Goal: Task Accomplishment & Management: Manage account settings

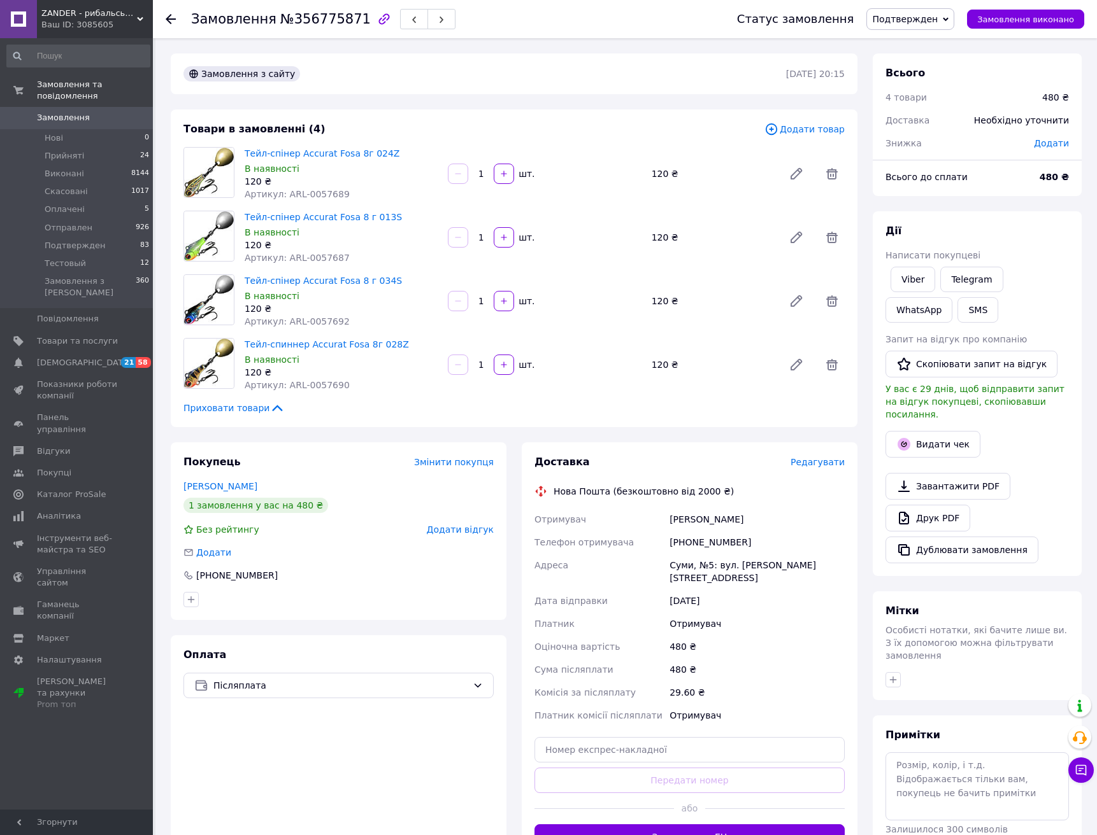
click at [814, 466] on span "Редагувати" at bounding box center [817, 462] width 54 height 10
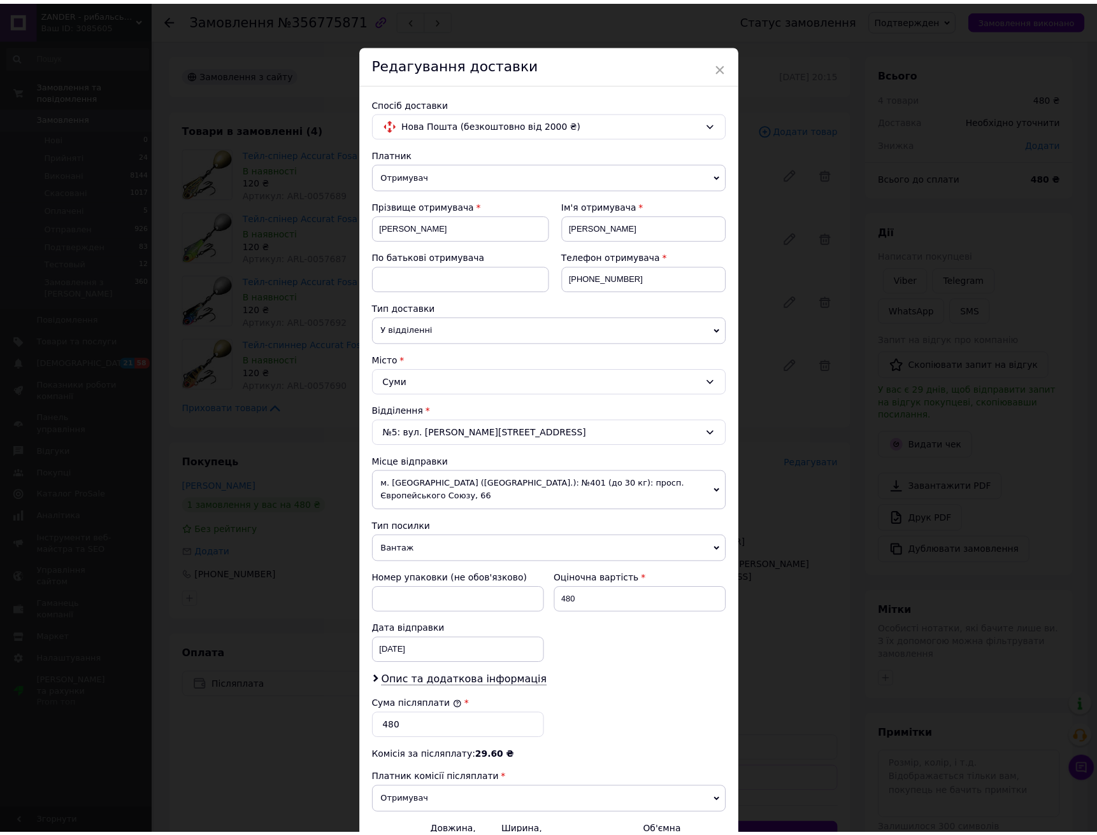
scroll to position [136, 0]
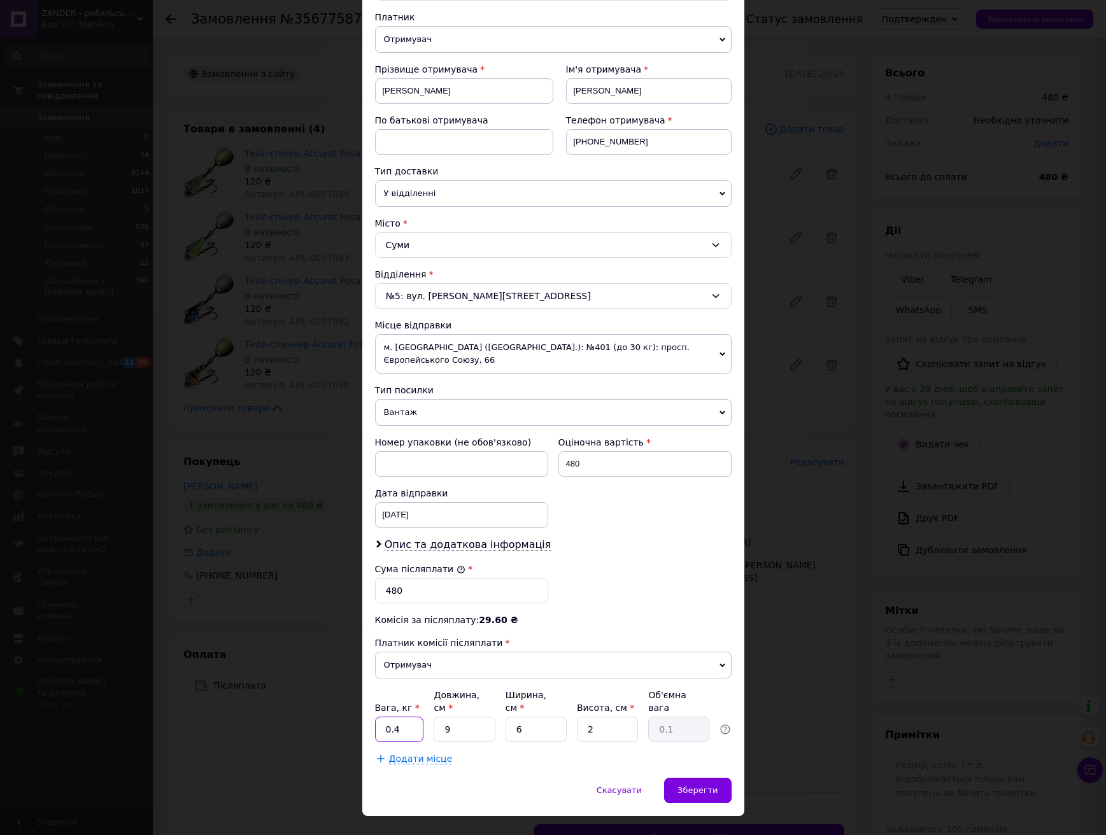
click at [410, 717] on input "0.4" at bounding box center [399, 729] width 49 height 25
type input "0.1"
click at [714, 778] on div "Зберегти" at bounding box center [697, 790] width 67 height 25
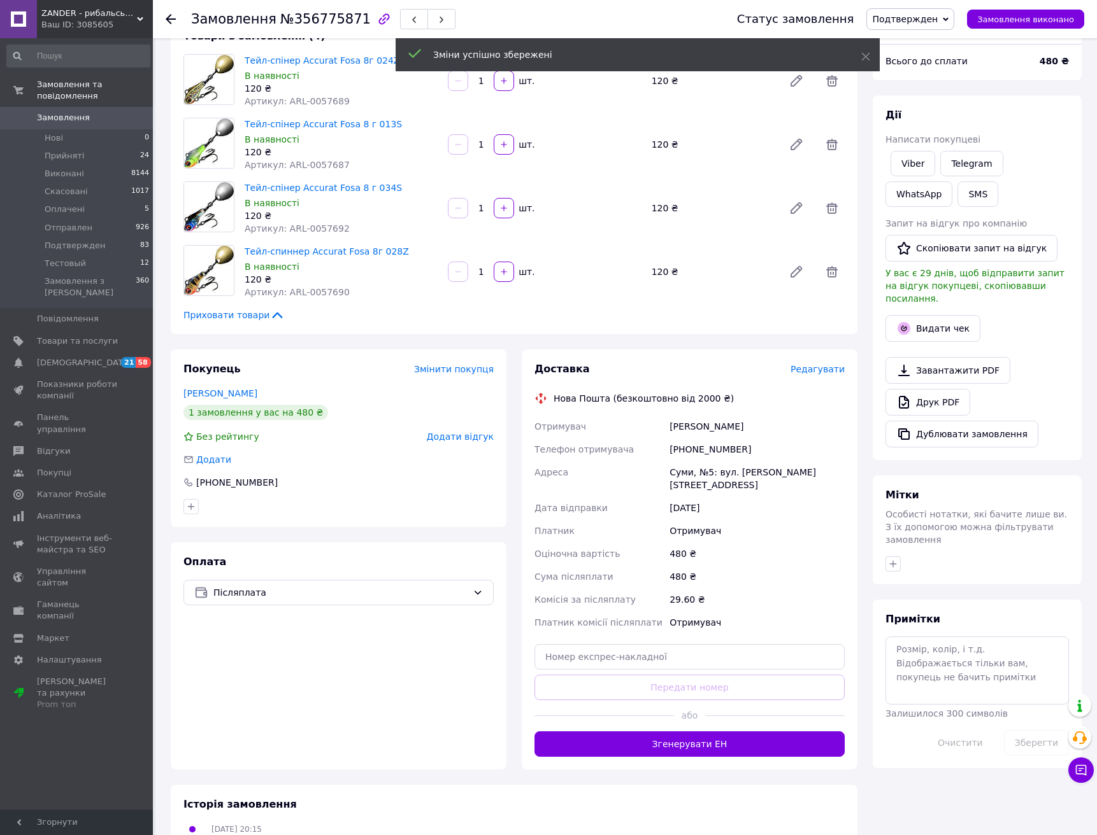
scroll to position [99, 0]
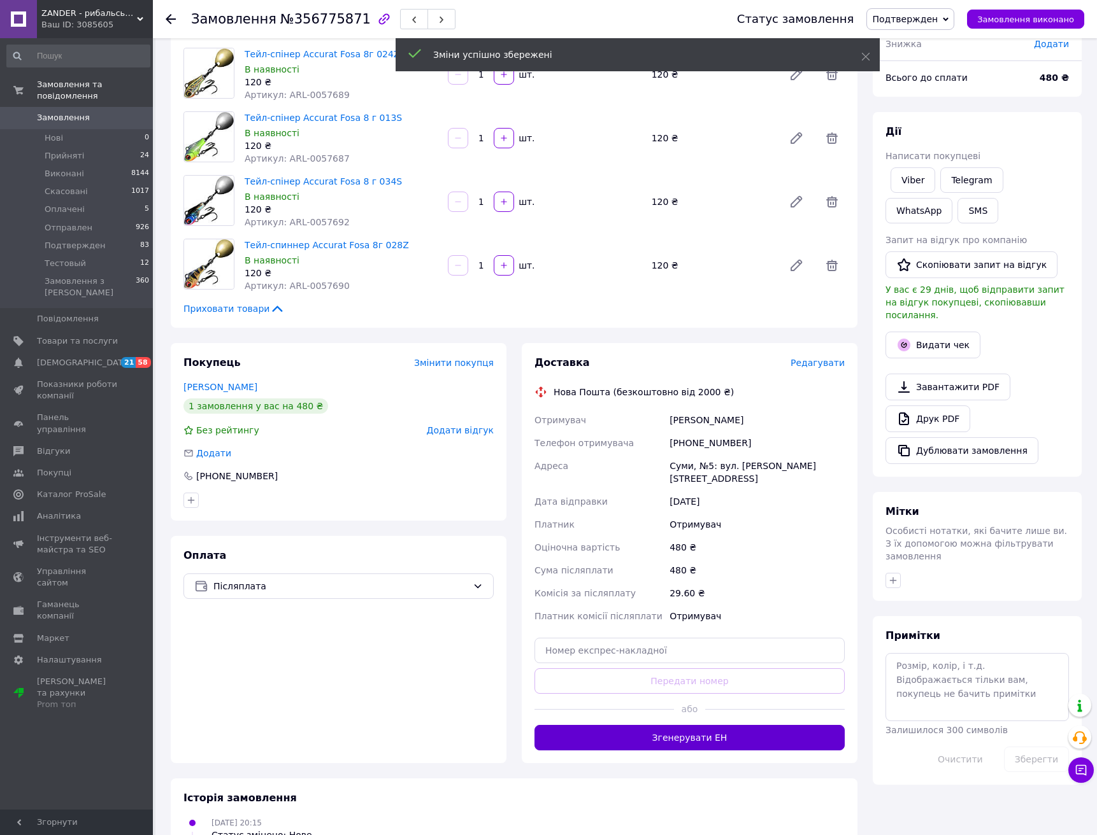
click at [735, 730] on button "Згенерувати ЕН" at bounding box center [689, 737] width 310 height 25
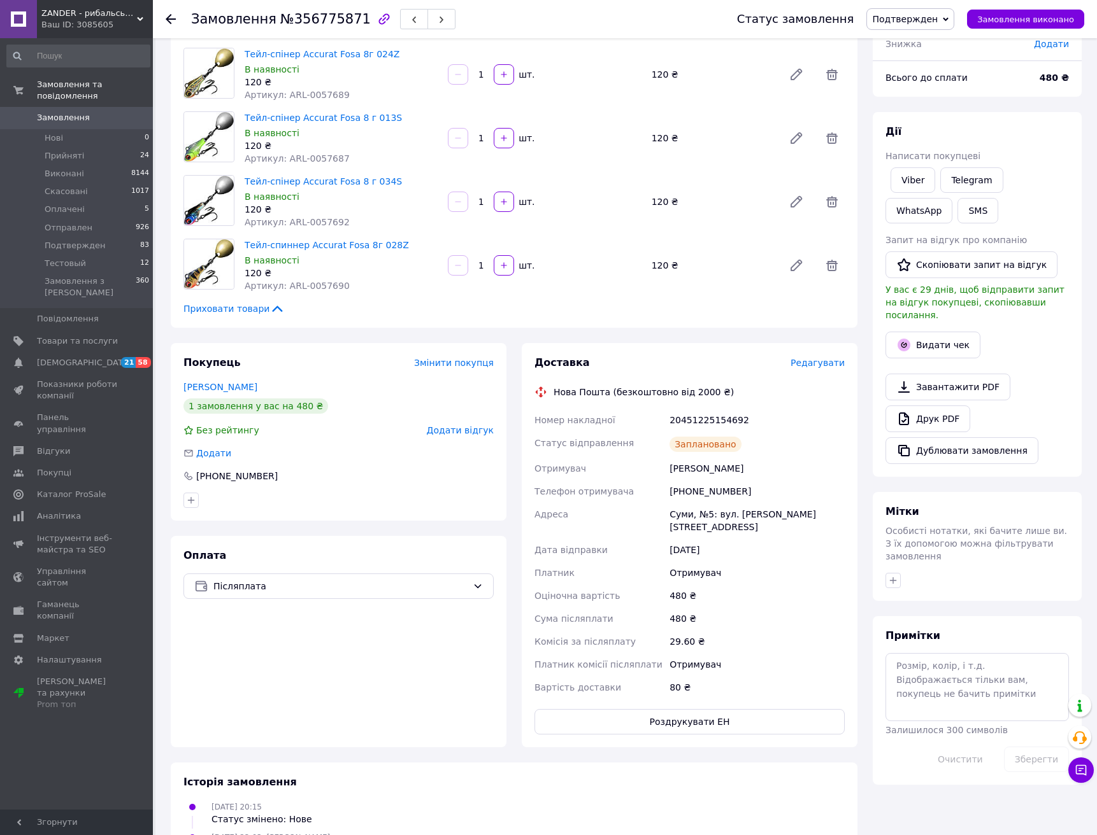
click at [707, 422] on div "20451225154692" at bounding box center [757, 420] width 180 height 23
copy div "20451225154692"
click at [919, 22] on span "Подтвержден" at bounding box center [905, 19] width 66 height 10
click at [917, 117] on li "Отправлен" at bounding box center [910, 120] width 87 height 19
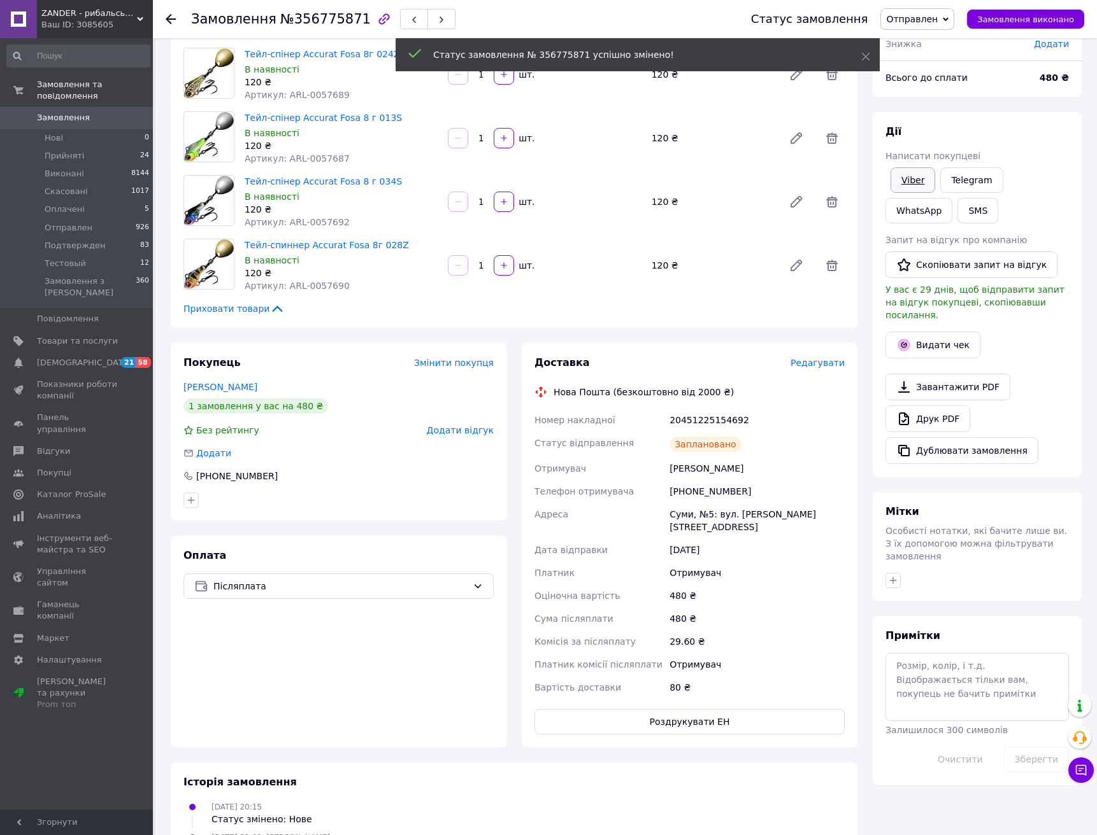
click at [919, 176] on link "Viber" at bounding box center [912, 179] width 45 height 25
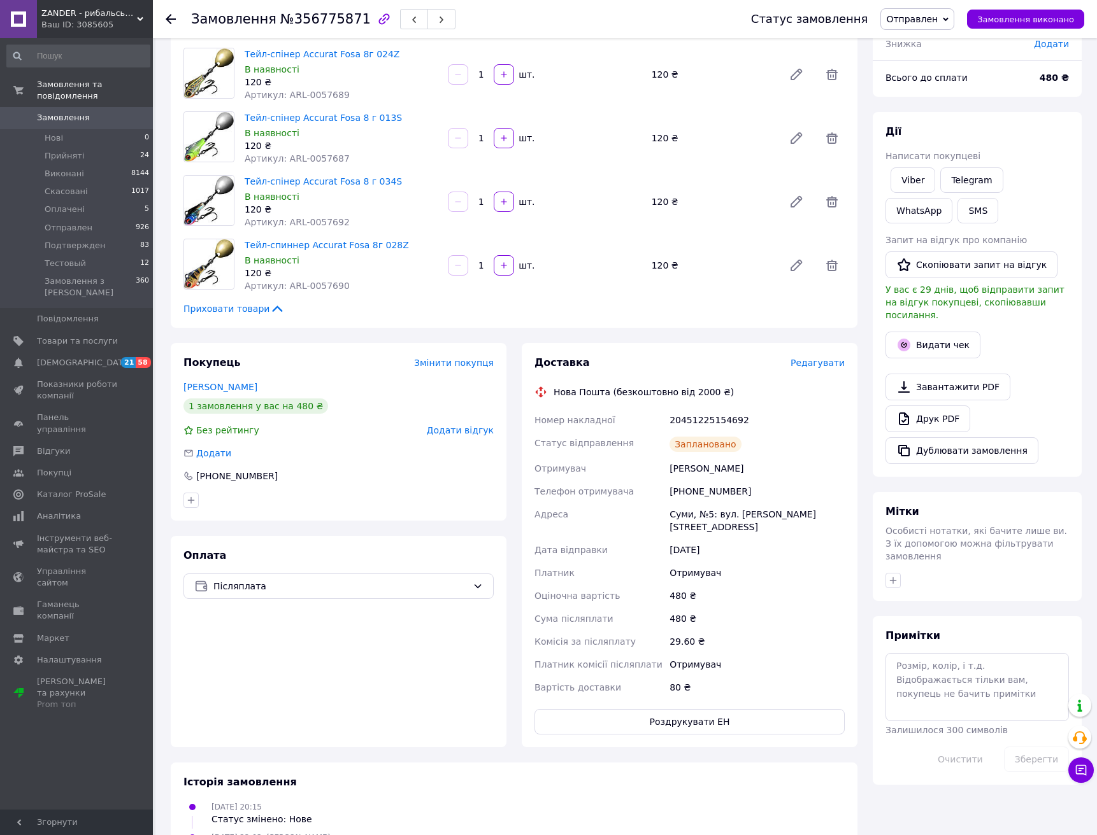
click at [510, 315] on div "Приховати товари" at bounding box center [513, 308] width 661 height 13
click at [689, 422] on div "20451225154692" at bounding box center [757, 420] width 180 height 23
click at [688, 422] on div "20451225154692" at bounding box center [757, 420] width 180 height 23
copy div "20451225154692"
drag, startPoint x: 117, startPoint y: 691, endPoint x: 121, endPoint y: 685, distance: 7.8
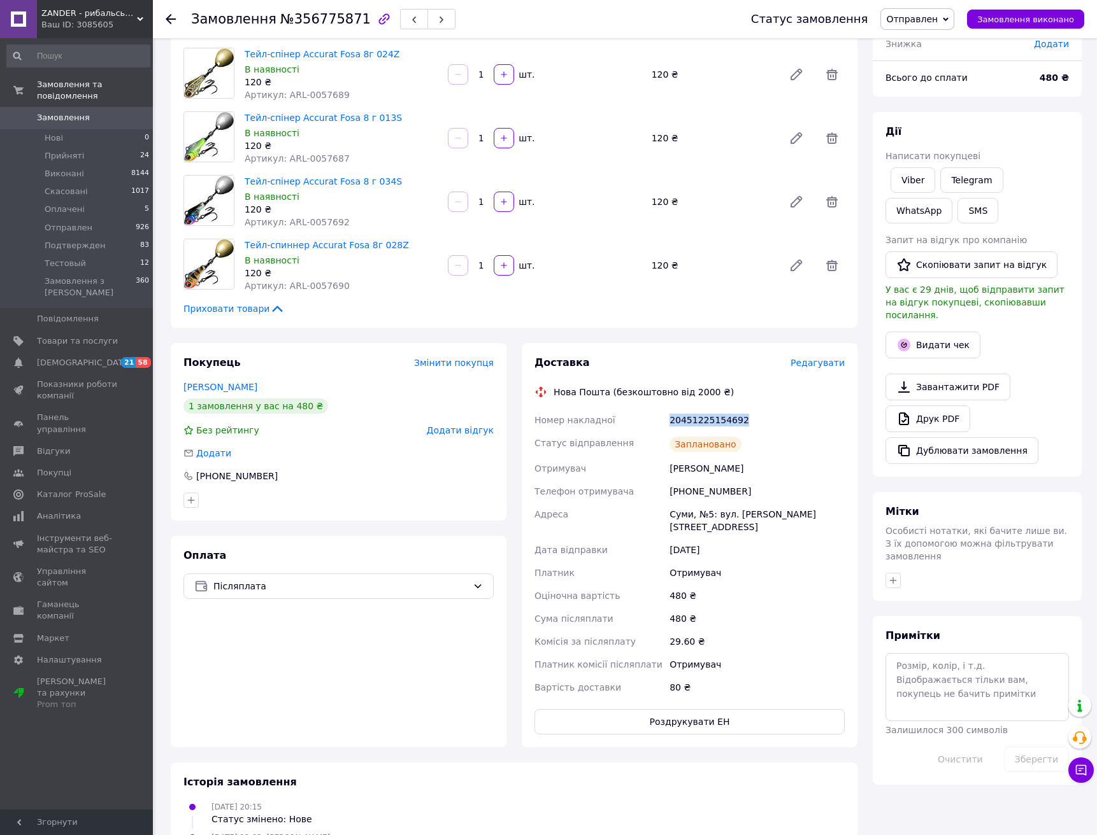
click at [117, 691] on div "Замовлення та повідомлення Замовлення 0 Нові 0 Прийняті 24 Виконані 8144 Скасов…" at bounding box center [78, 426] width 157 height 776
click at [932, 335] on button "Видати чек" at bounding box center [932, 345] width 95 height 27
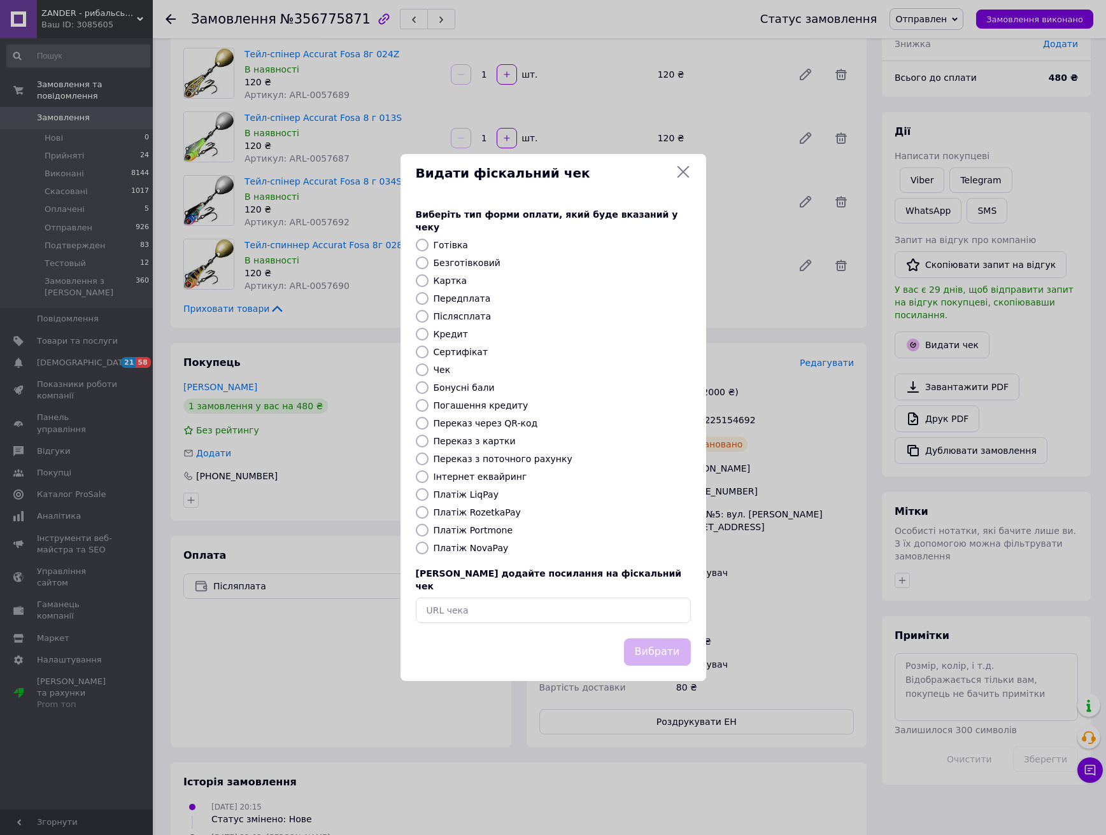
click at [479, 551] on label "Платіж NovaPay" at bounding box center [471, 548] width 75 height 10
click at [429, 551] on input "Платіж NovaPay" at bounding box center [422, 548] width 13 height 13
radio input "true"
click at [673, 644] on button "Вибрати" at bounding box center [657, 652] width 67 height 27
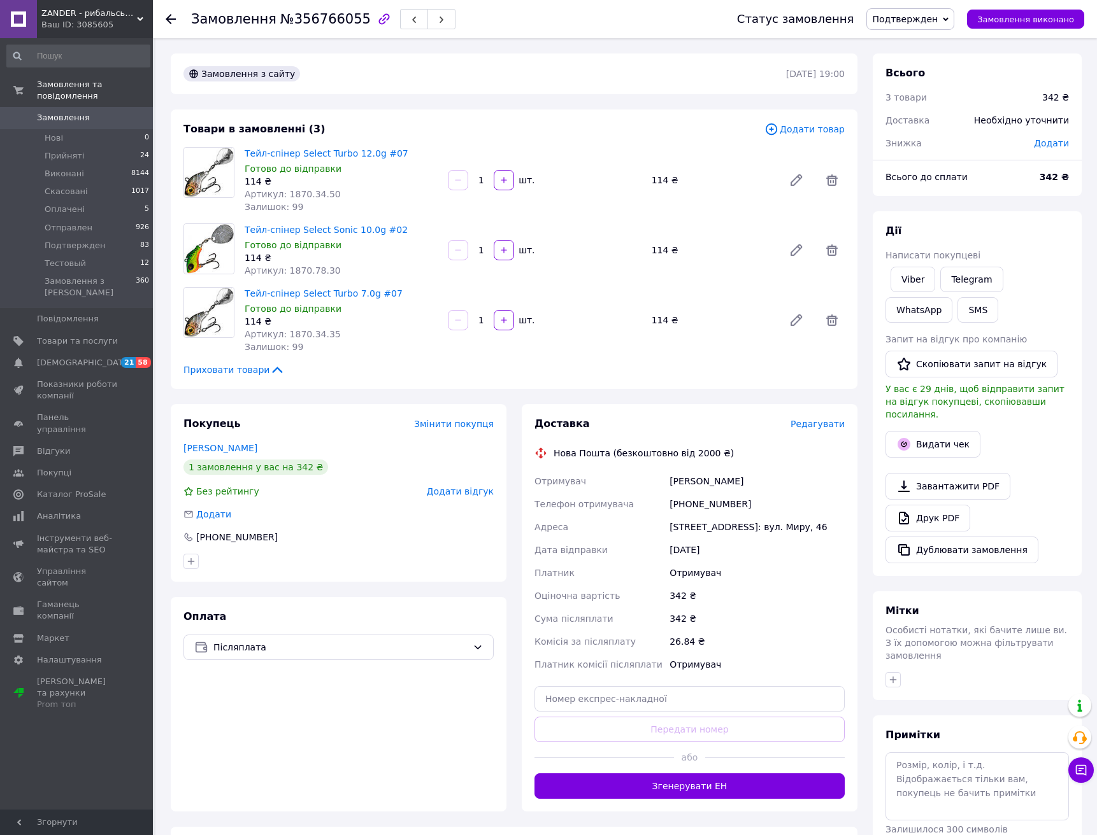
click at [815, 429] on span "Редагувати" at bounding box center [817, 424] width 54 height 10
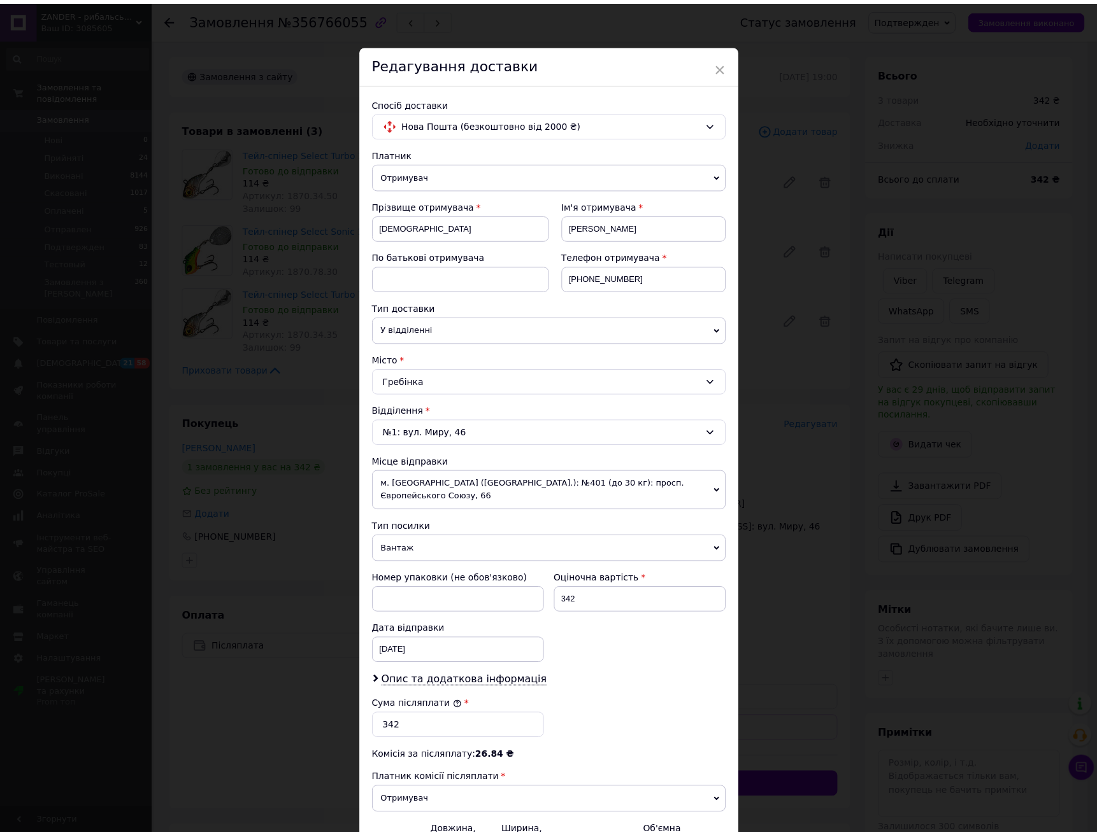
scroll to position [136, 0]
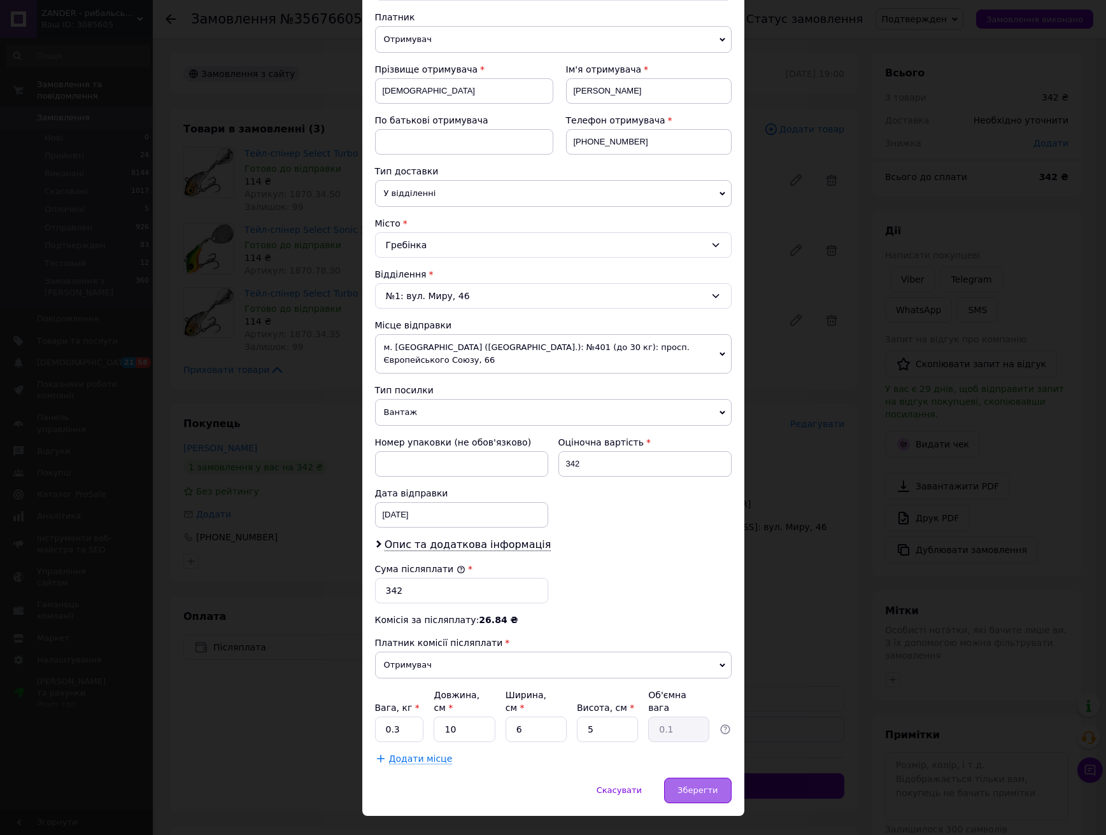
click at [711, 786] on span "Зберегти" at bounding box center [698, 791] width 40 height 10
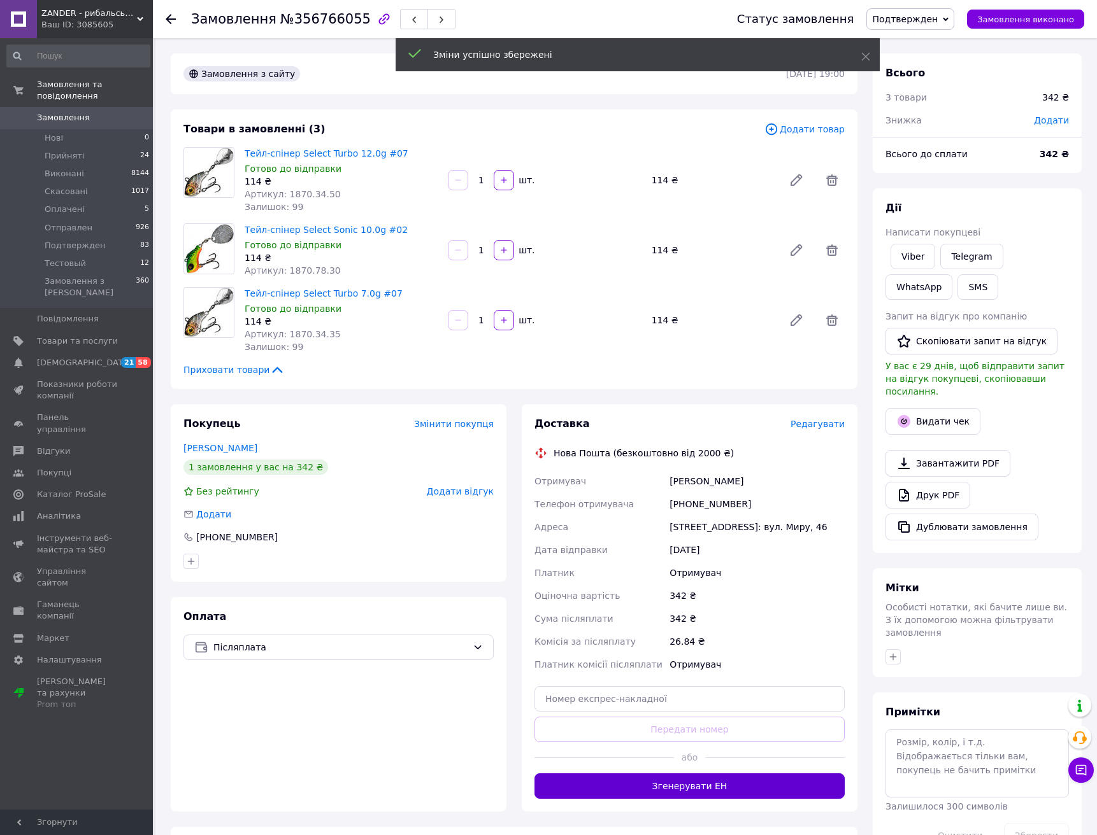
click at [692, 782] on button "Згенерувати ЕН" at bounding box center [689, 786] width 310 height 25
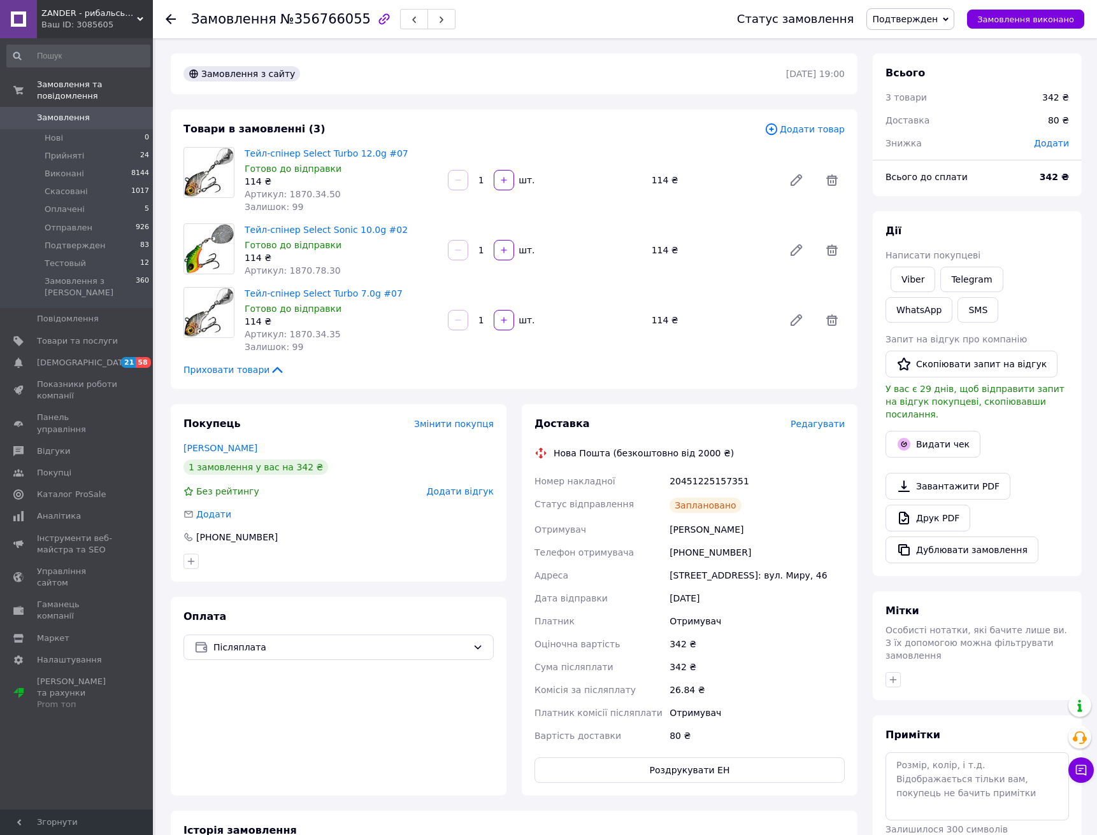
click at [705, 480] on div "20451225157351" at bounding box center [757, 481] width 180 height 23
copy div "20451225157351"
click at [917, 17] on span "Подтвержден" at bounding box center [905, 19] width 66 height 10
click at [914, 121] on li "Отправлен" at bounding box center [910, 120] width 87 height 19
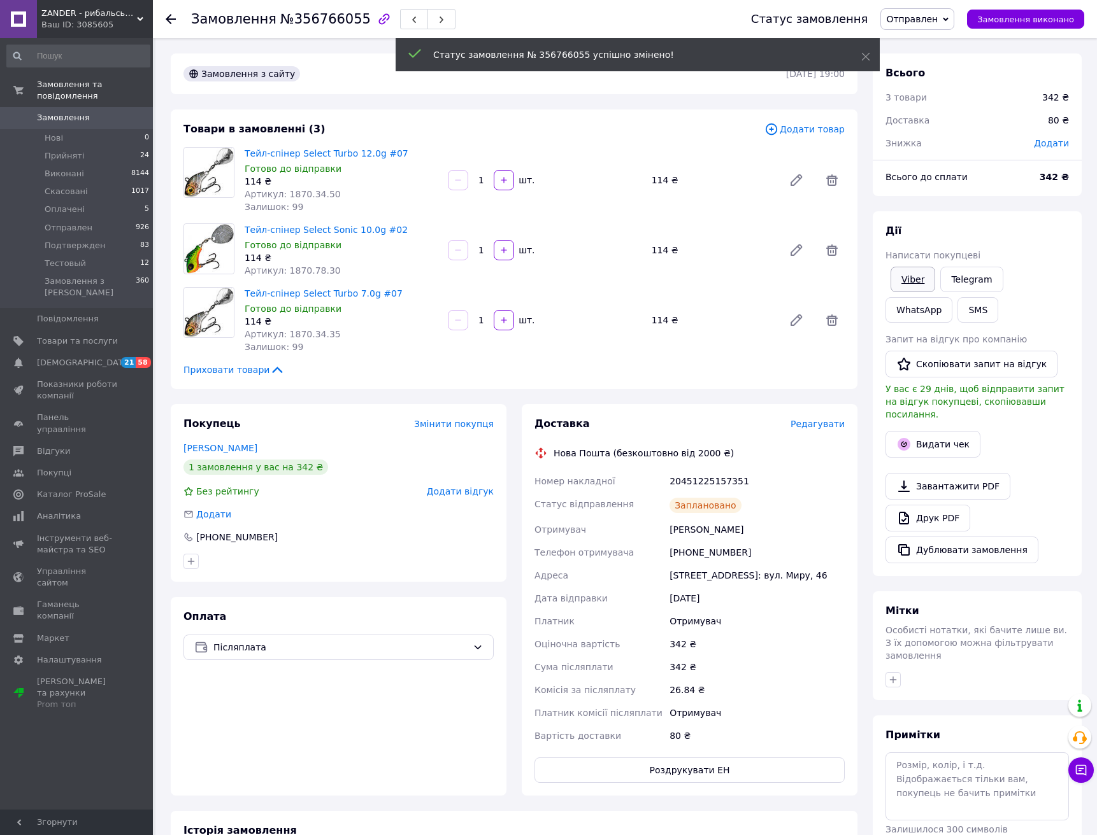
click at [915, 285] on link "Viber" at bounding box center [912, 279] width 45 height 25
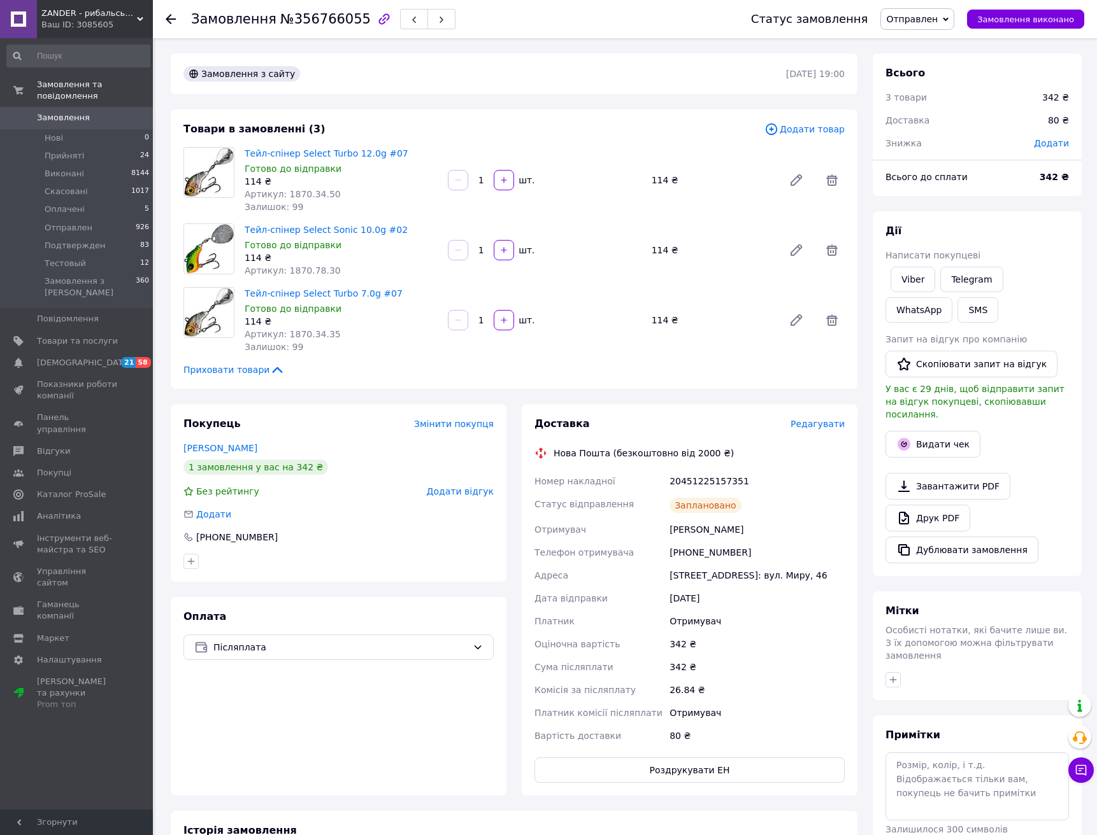
click at [507, 377] on div "Товари в замовленні (3) Додати товар Тейл-спінер Select Turbo 12.0g #07 Готово …" at bounding box center [514, 250] width 686 height 280
click at [714, 482] on div "20451225157351" at bounding box center [757, 481] width 180 height 23
click at [714, 483] on div "20451225157351" at bounding box center [757, 481] width 180 height 23
copy div "20451225157351"
click at [118, 699] on div "Замовлення та повідомлення Замовлення 0 Нові 0 Прийняті 24 Виконані 8144 Скасов…" at bounding box center [78, 426] width 157 height 776
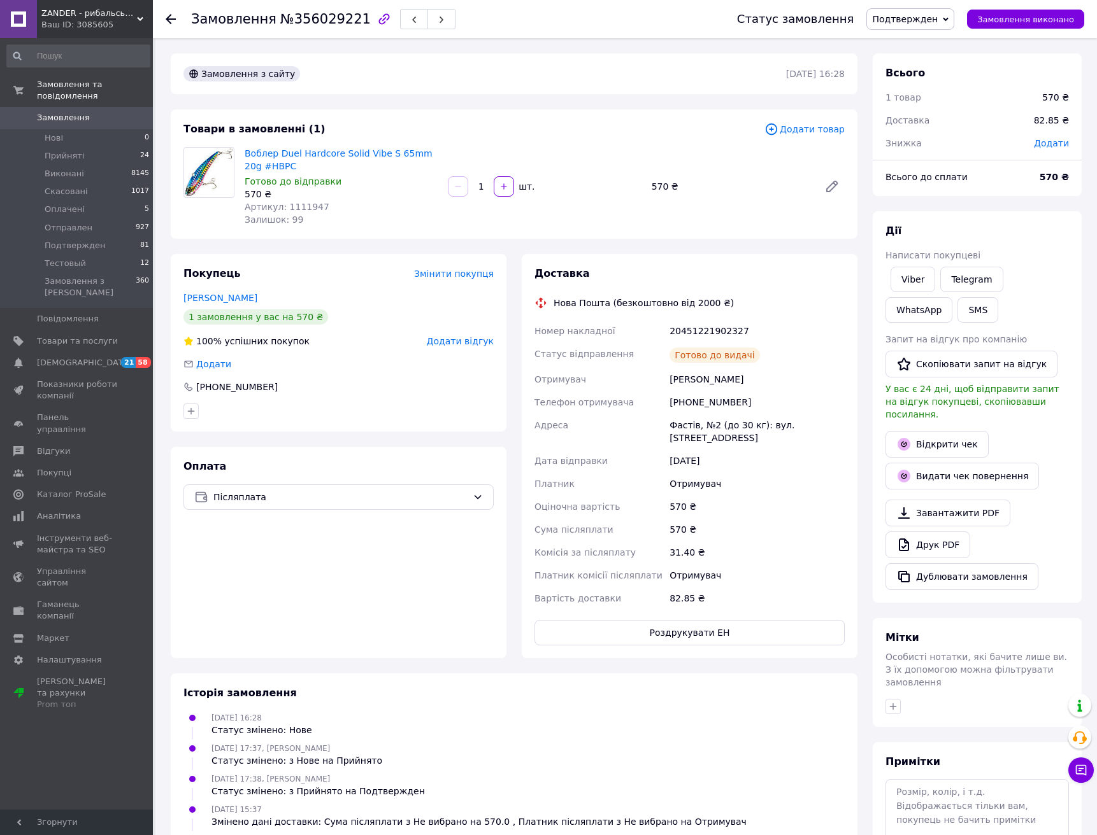
click at [717, 338] on div "20451221902327" at bounding box center [757, 331] width 180 height 23
click at [717, 325] on div "20451221902327" at bounding box center [757, 331] width 180 height 23
copy div "20451221902327"
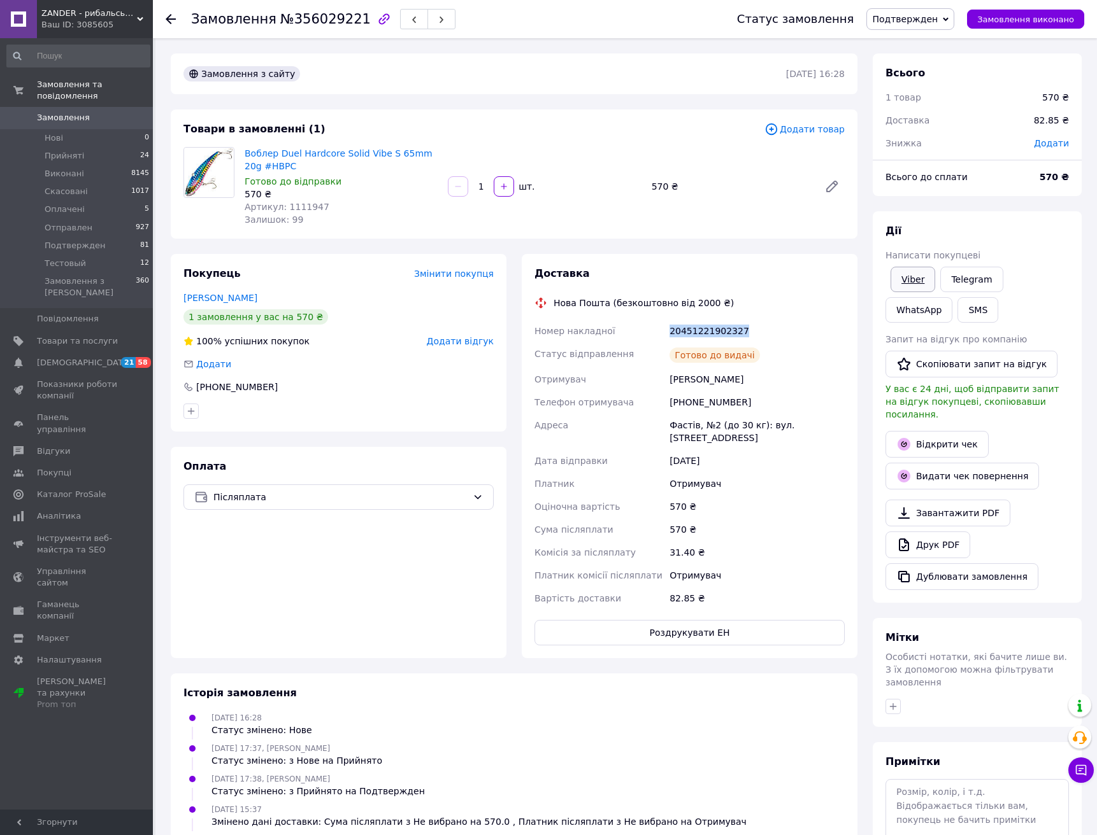
click at [898, 278] on link "Viber" at bounding box center [912, 279] width 45 height 25
click at [627, 136] on div "Товари в замовленні (1)" at bounding box center [473, 129] width 581 height 15
